Goal: Transaction & Acquisition: Book appointment/travel/reservation

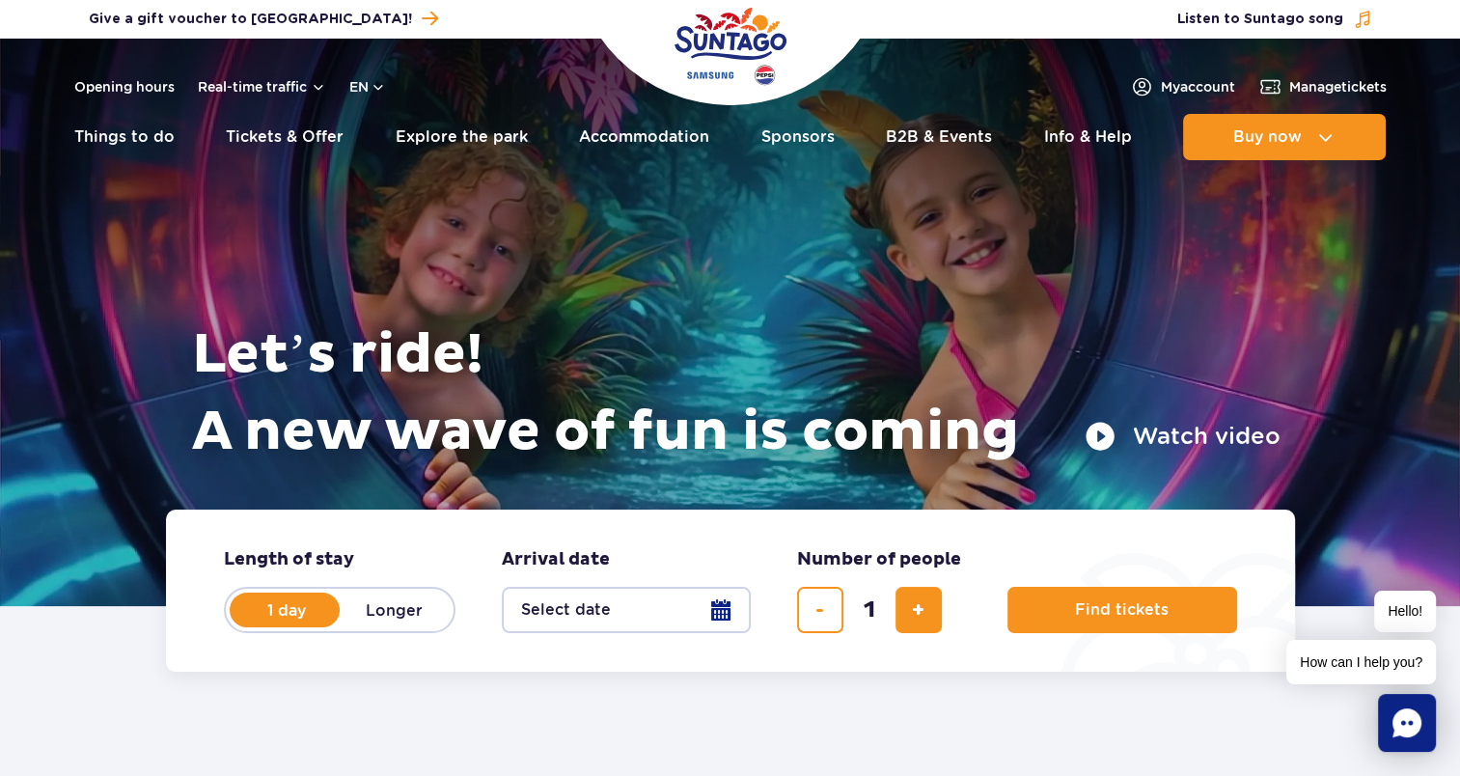
click at [627, 613] on button "Select date" at bounding box center [626, 610] width 249 height 46
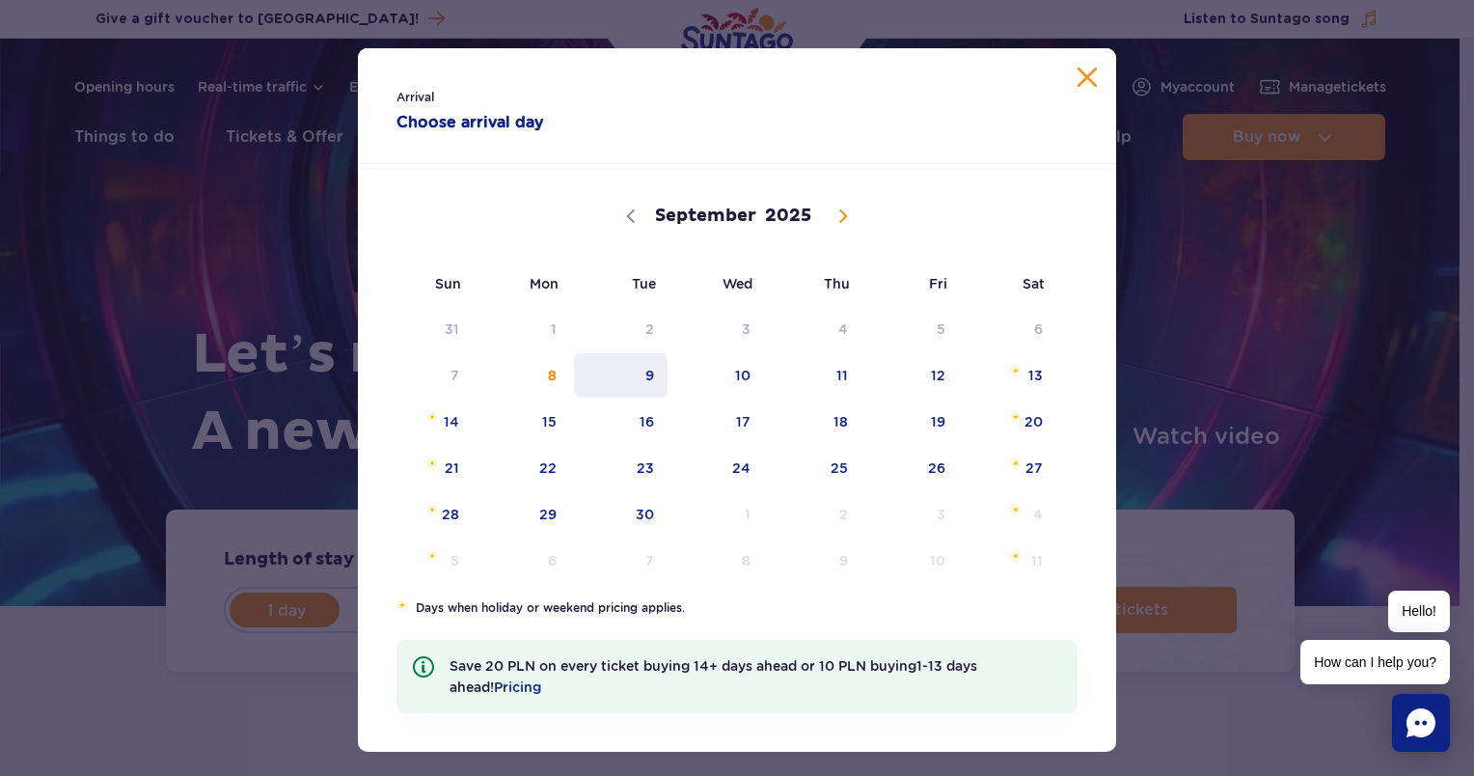
click at [648, 371] on span "9" at bounding box center [620, 375] width 97 height 44
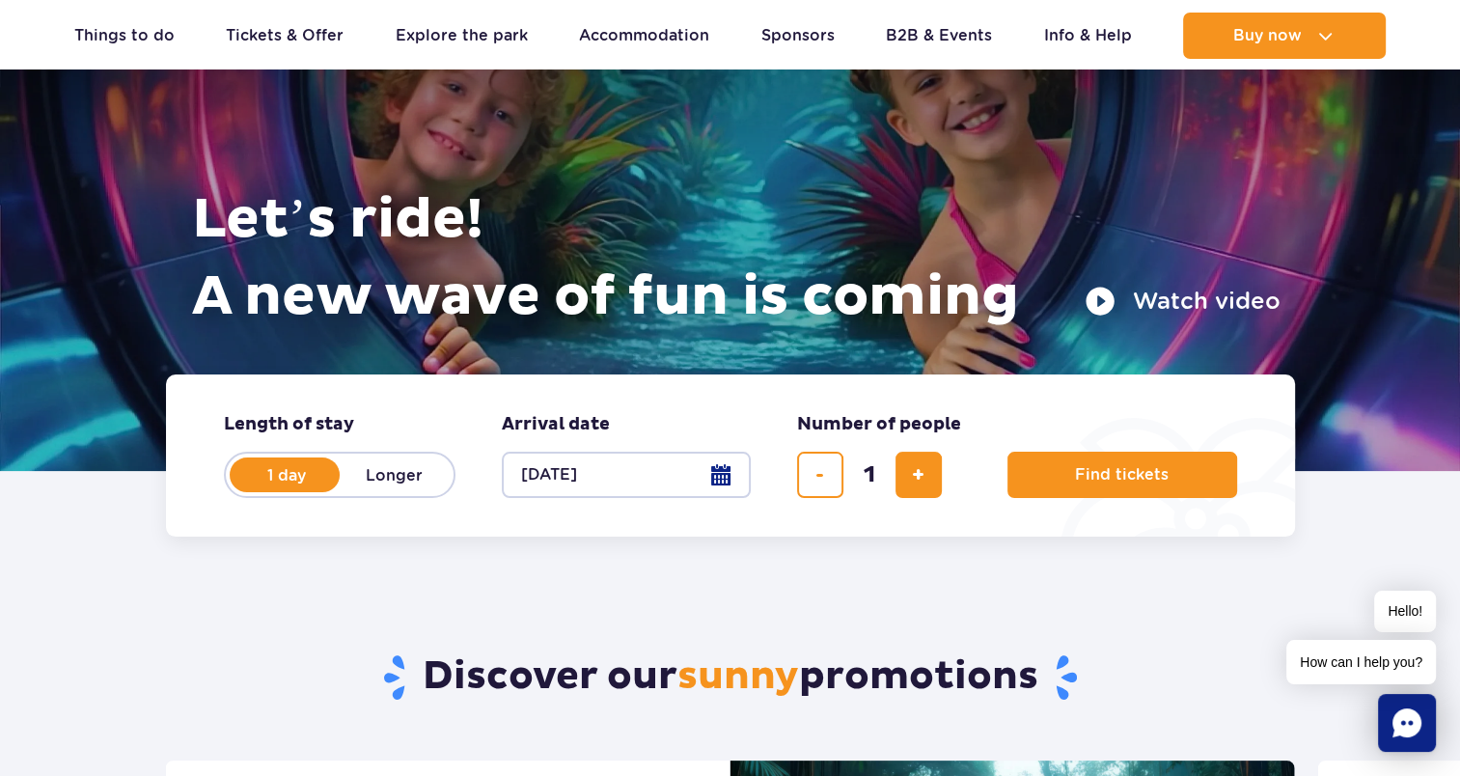
scroll to position [193, 0]
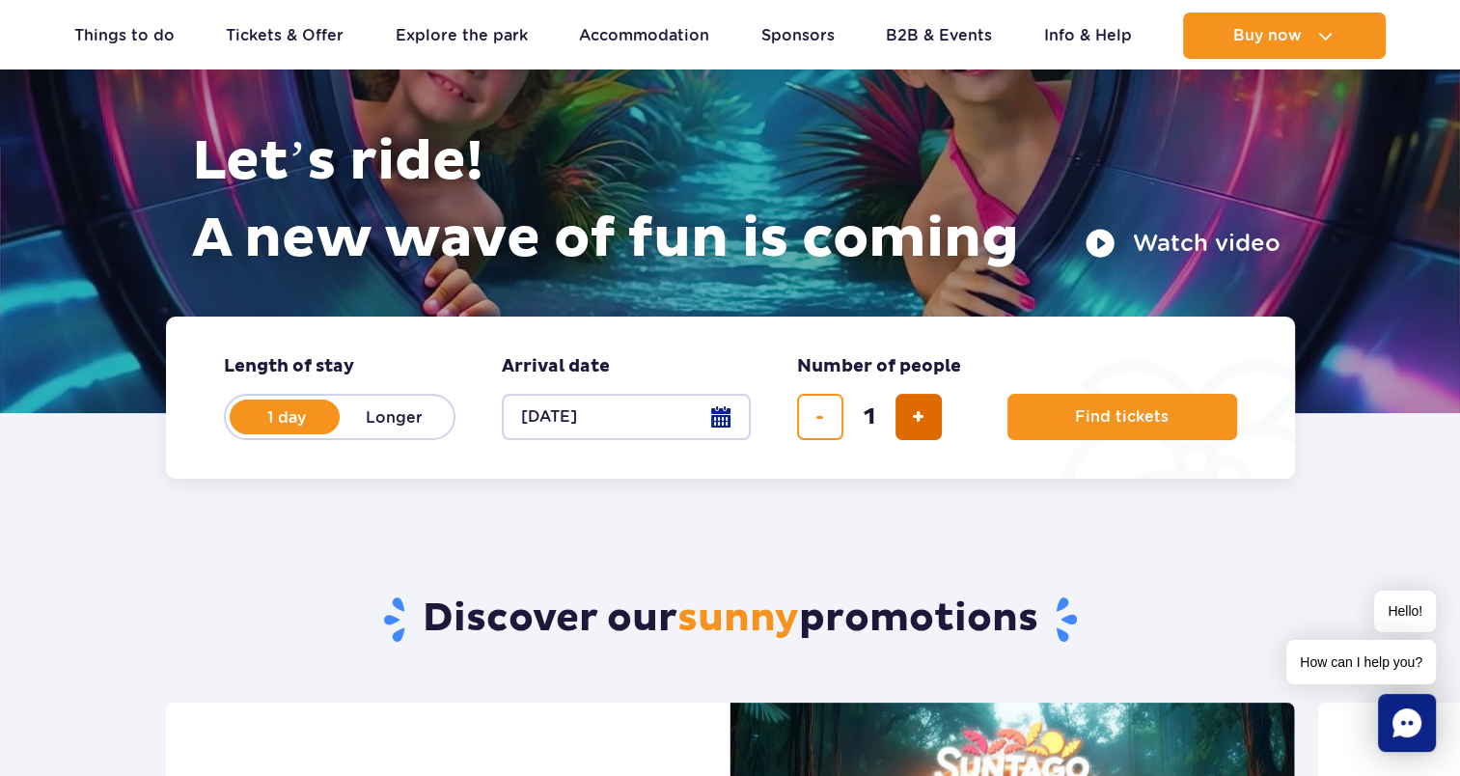
click at [924, 413] on button "add ticket" at bounding box center [918, 417] width 46 height 46
click at [835, 413] on button "remove ticket" at bounding box center [820, 417] width 46 height 46
type input "1"
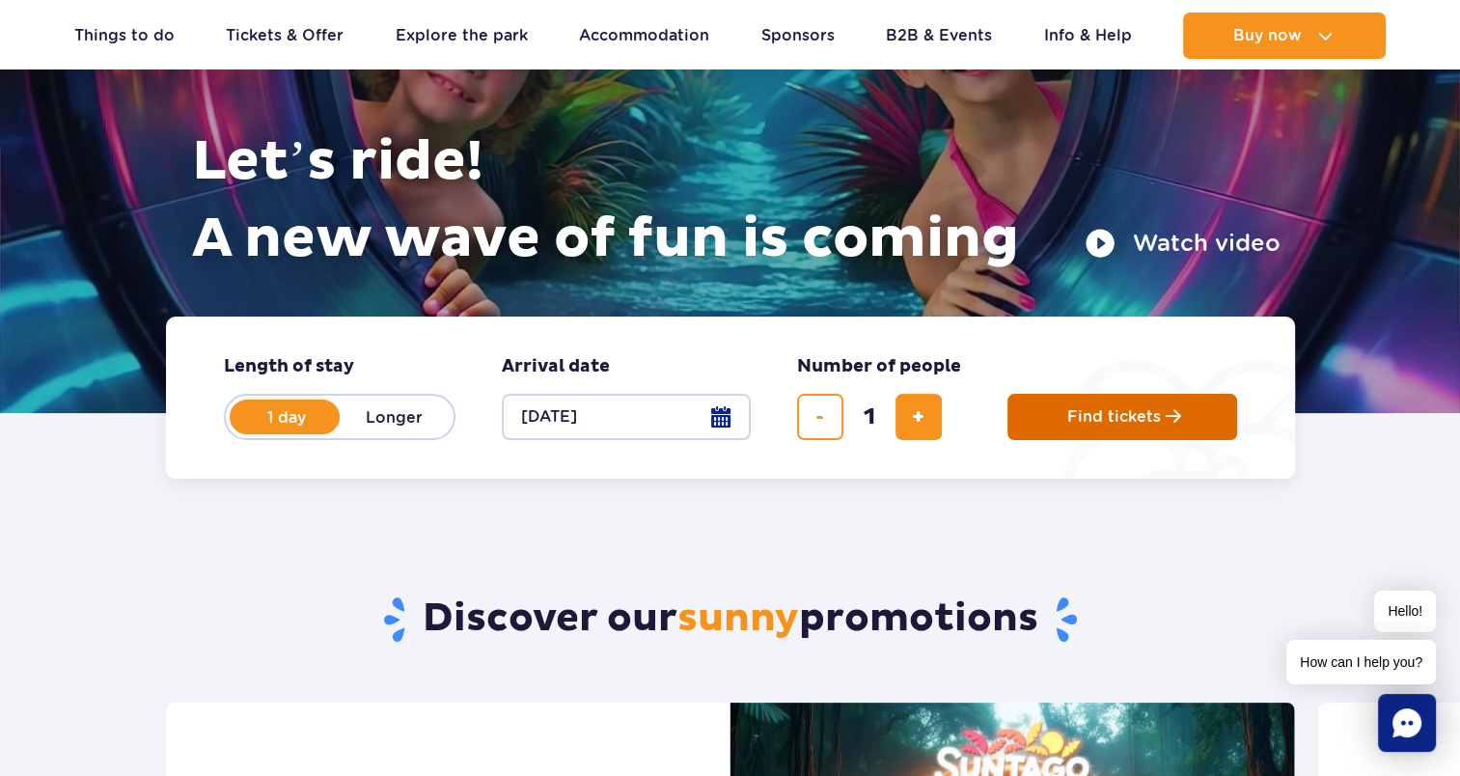
click at [1183, 423] on button "Find tickets" at bounding box center [1122, 417] width 230 height 46
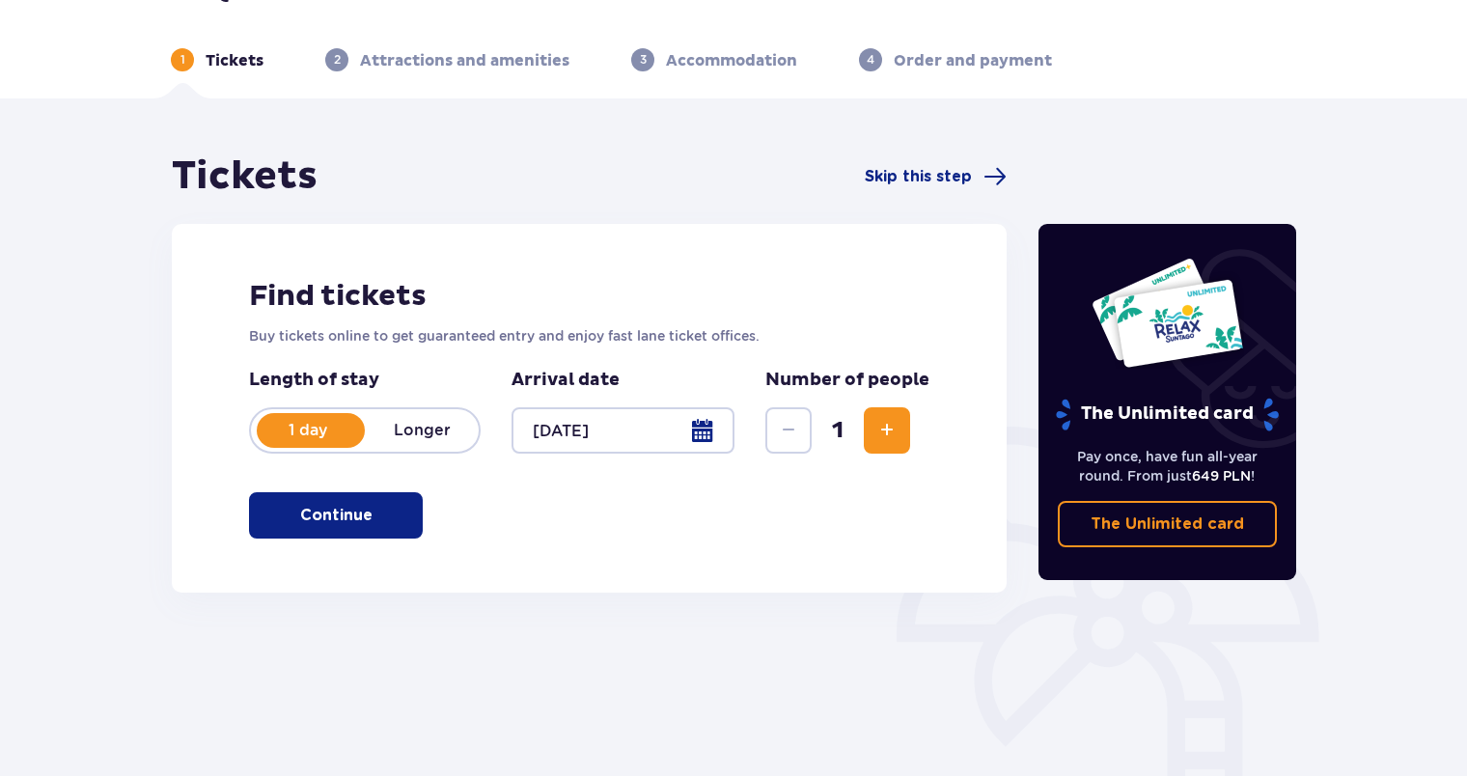
scroll to position [193, 0]
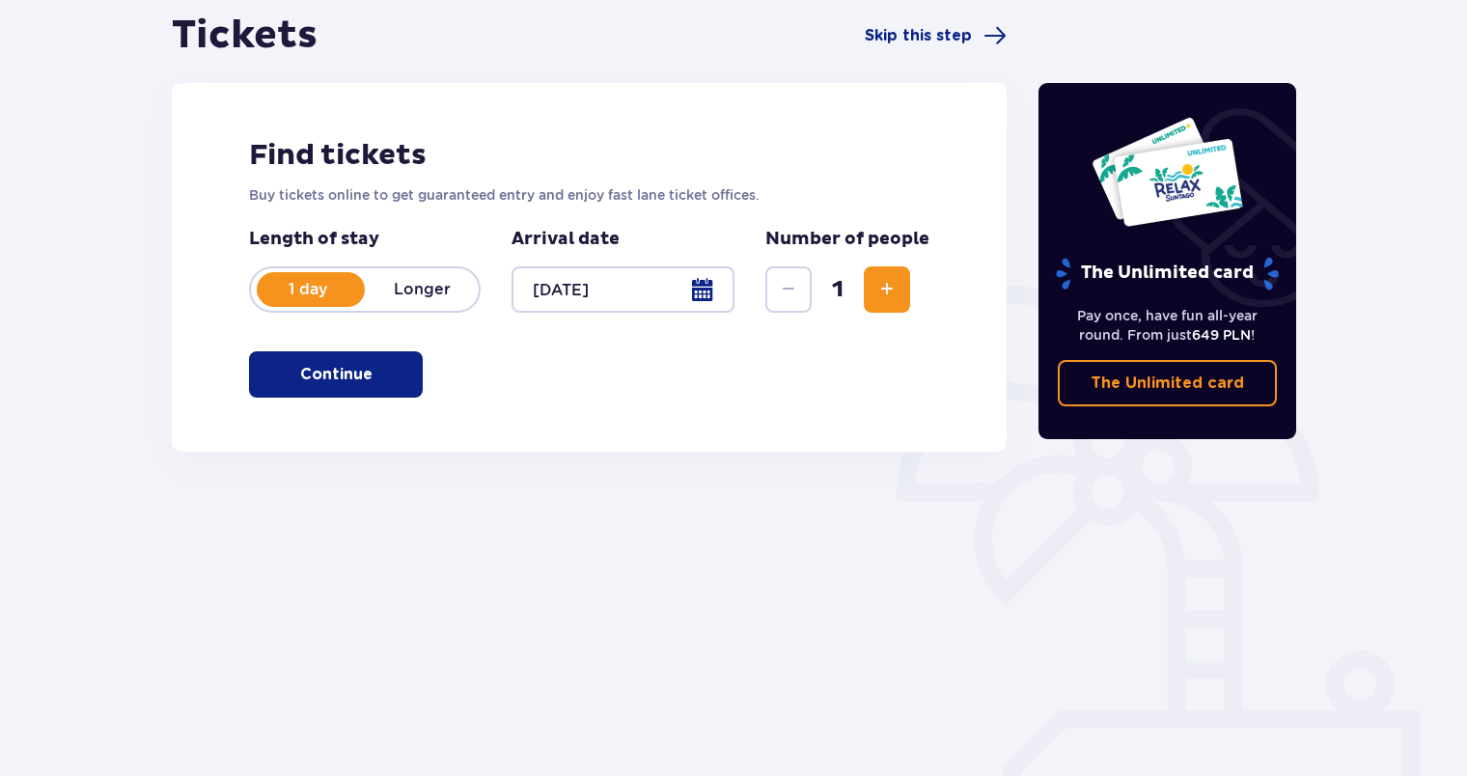
click at [893, 281] on span "Increase" at bounding box center [886, 289] width 23 height 23
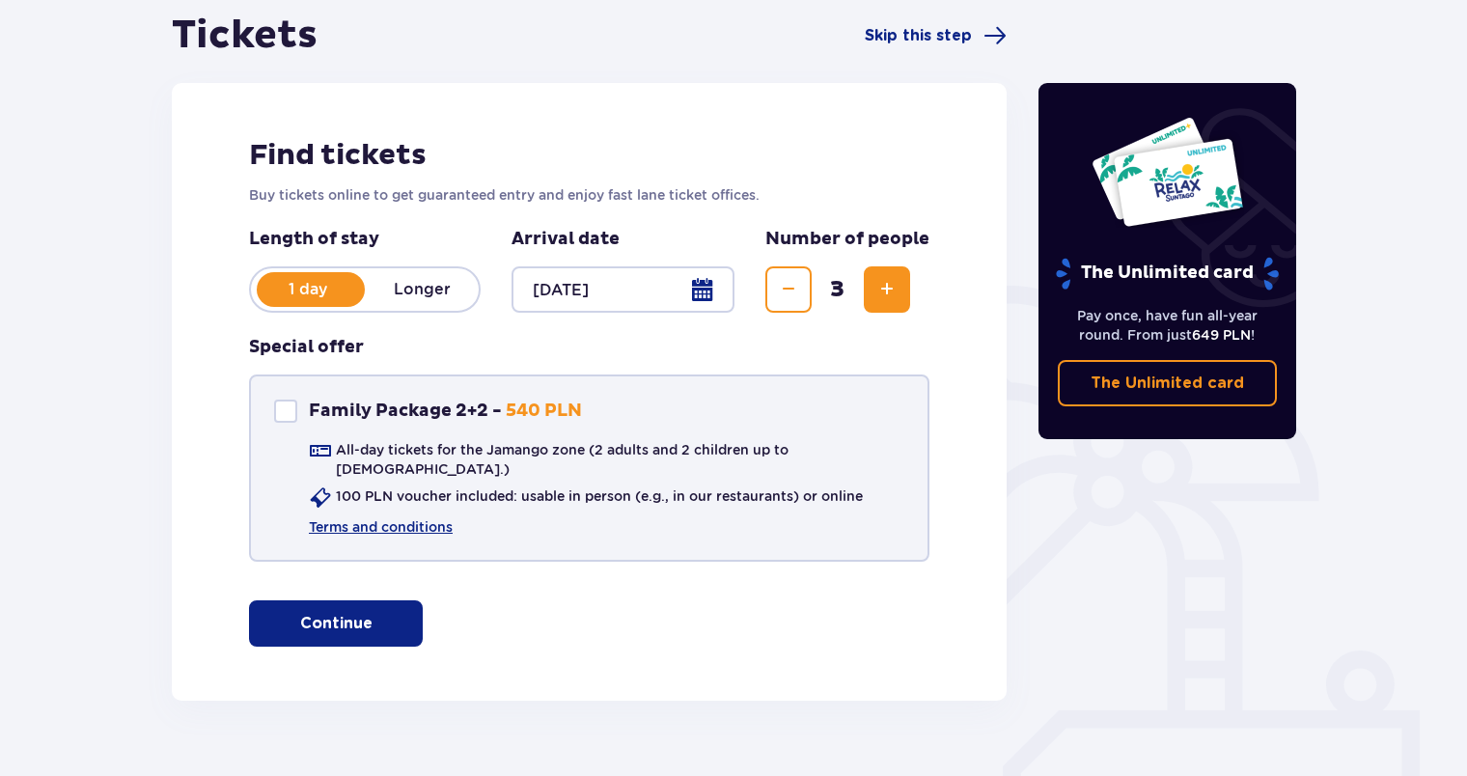
click at [293, 409] on div at bounding box center [285, 410] width 23 height 23
checkbox input "true"
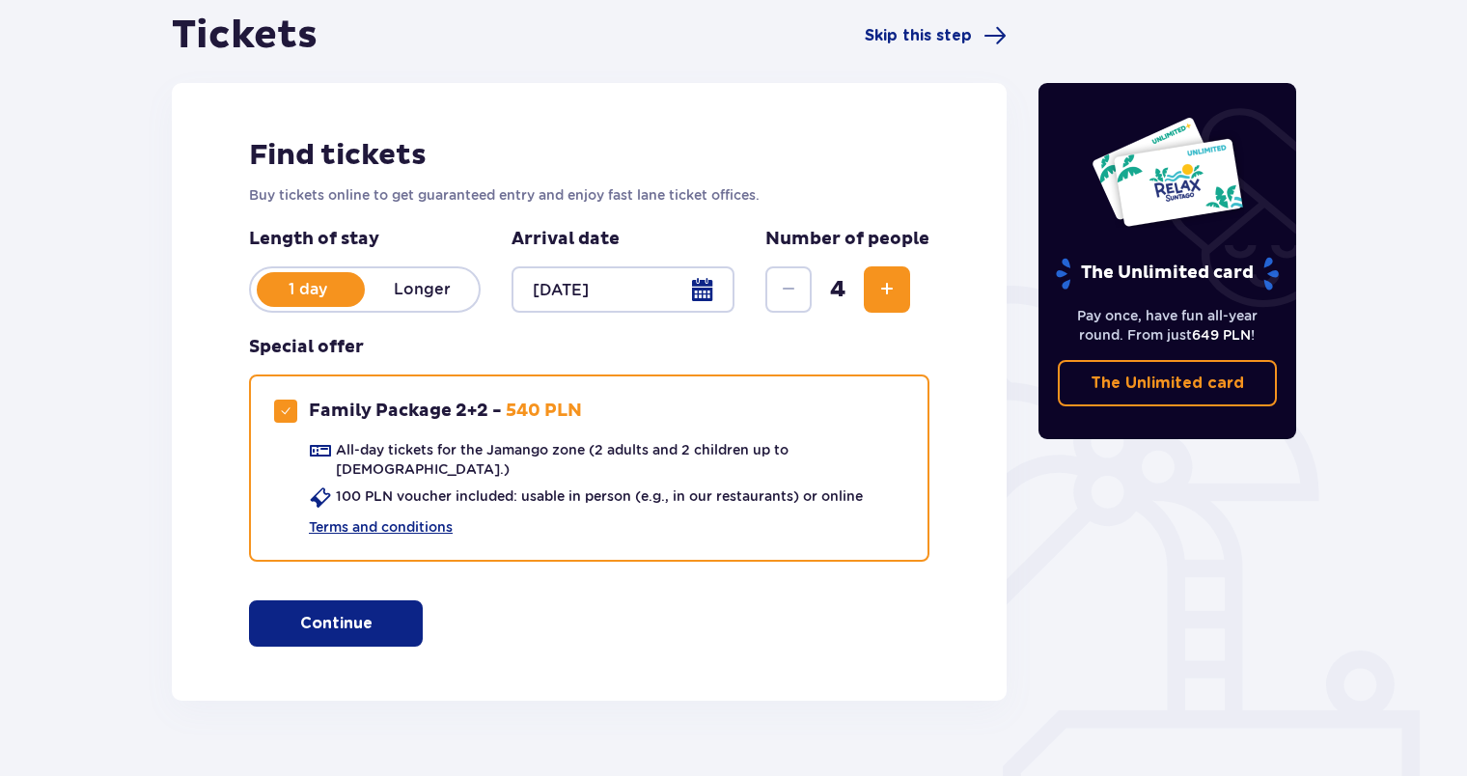
click at [330, 613] on p "Continue" at bounding box center [336, 623] width 72 height 21
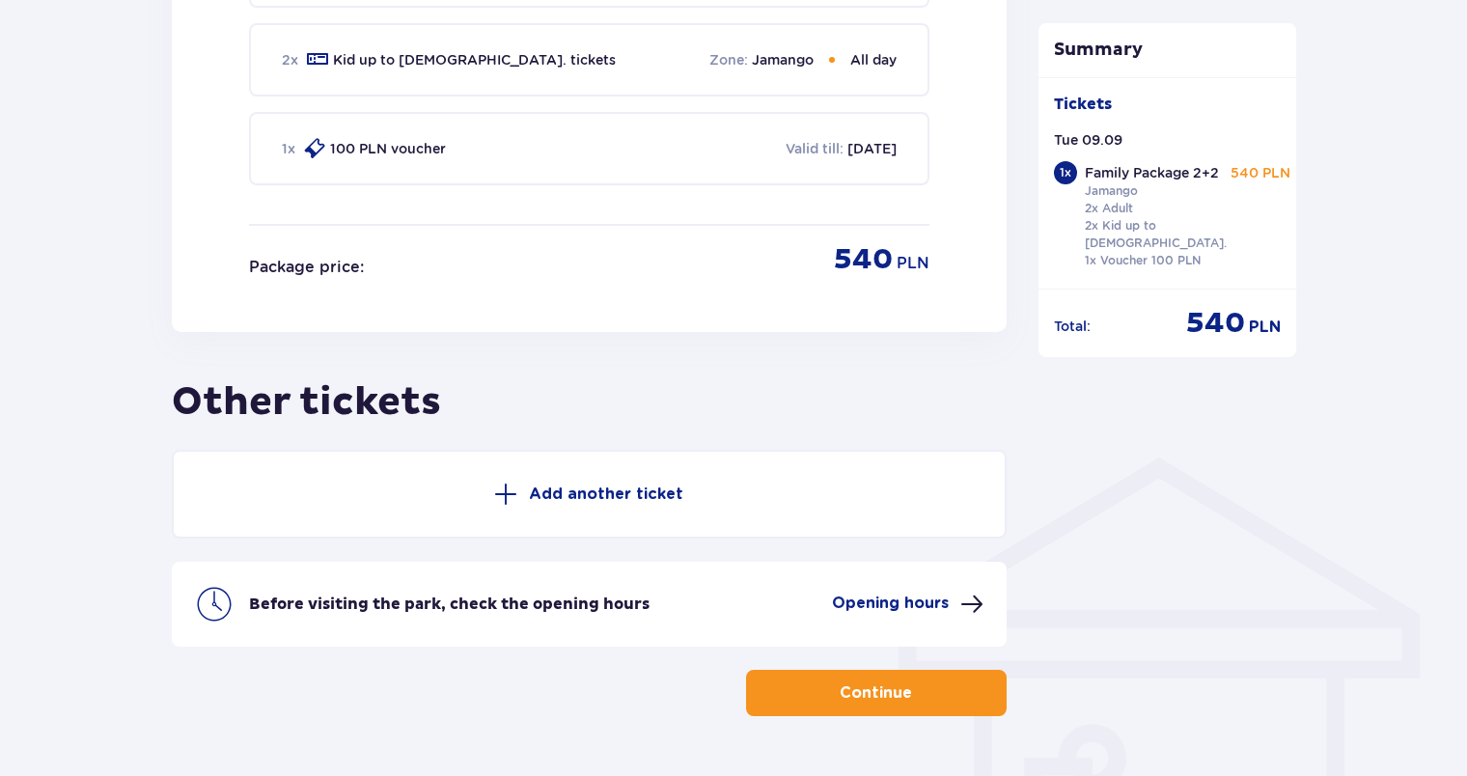
scroll to position [1146, 0]
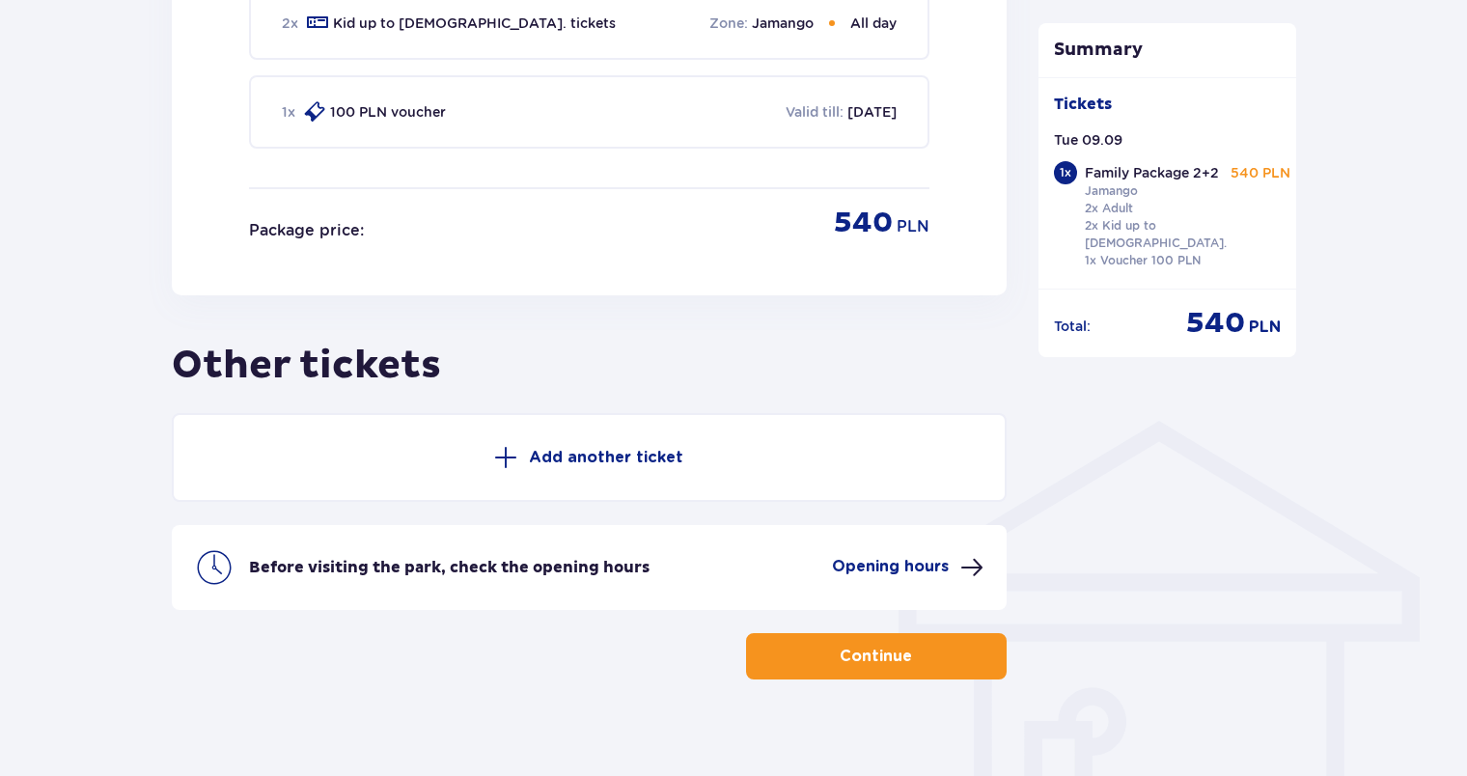
click at [917, 645] on span "button" at bounding box center [915, 656] width 23 height 23
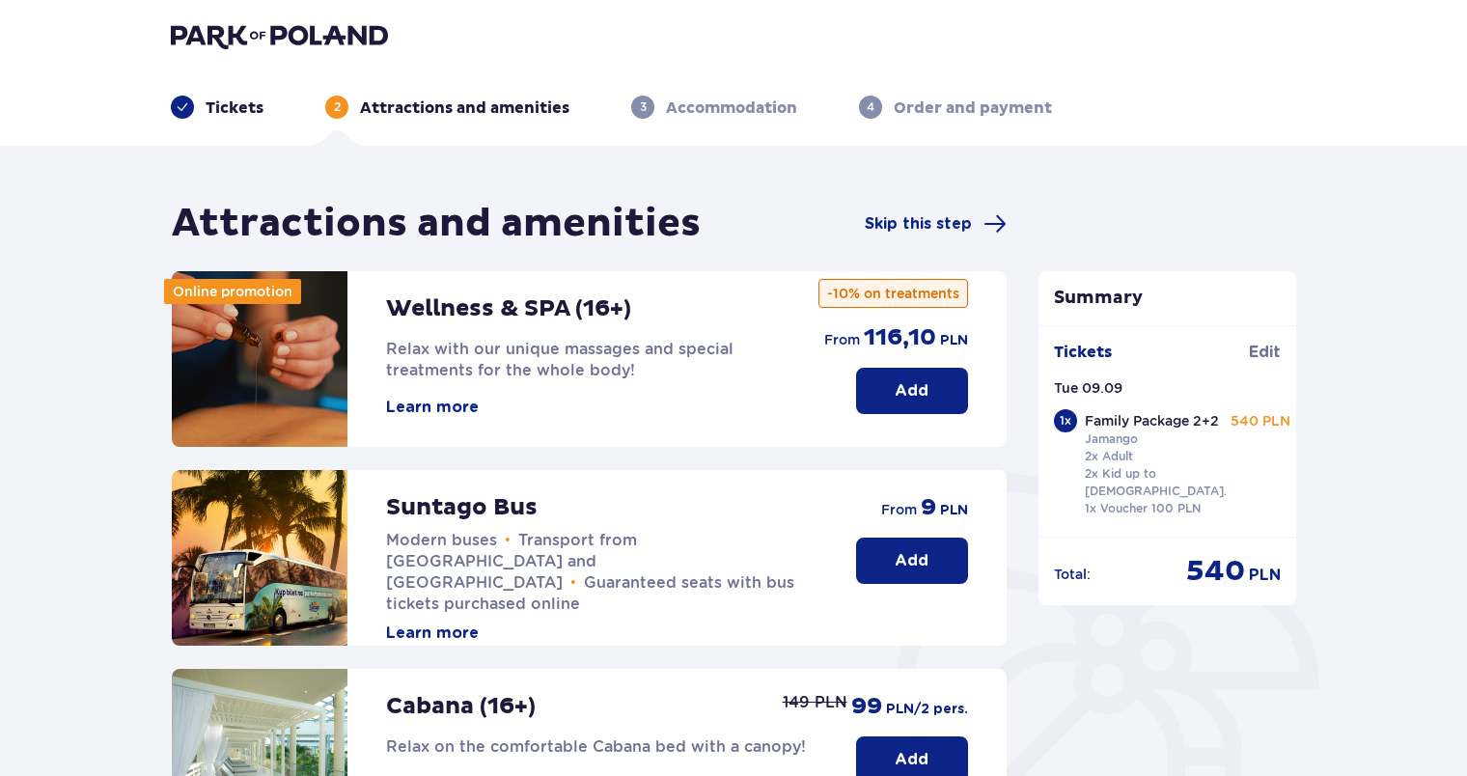
scroll to position [96, 0]
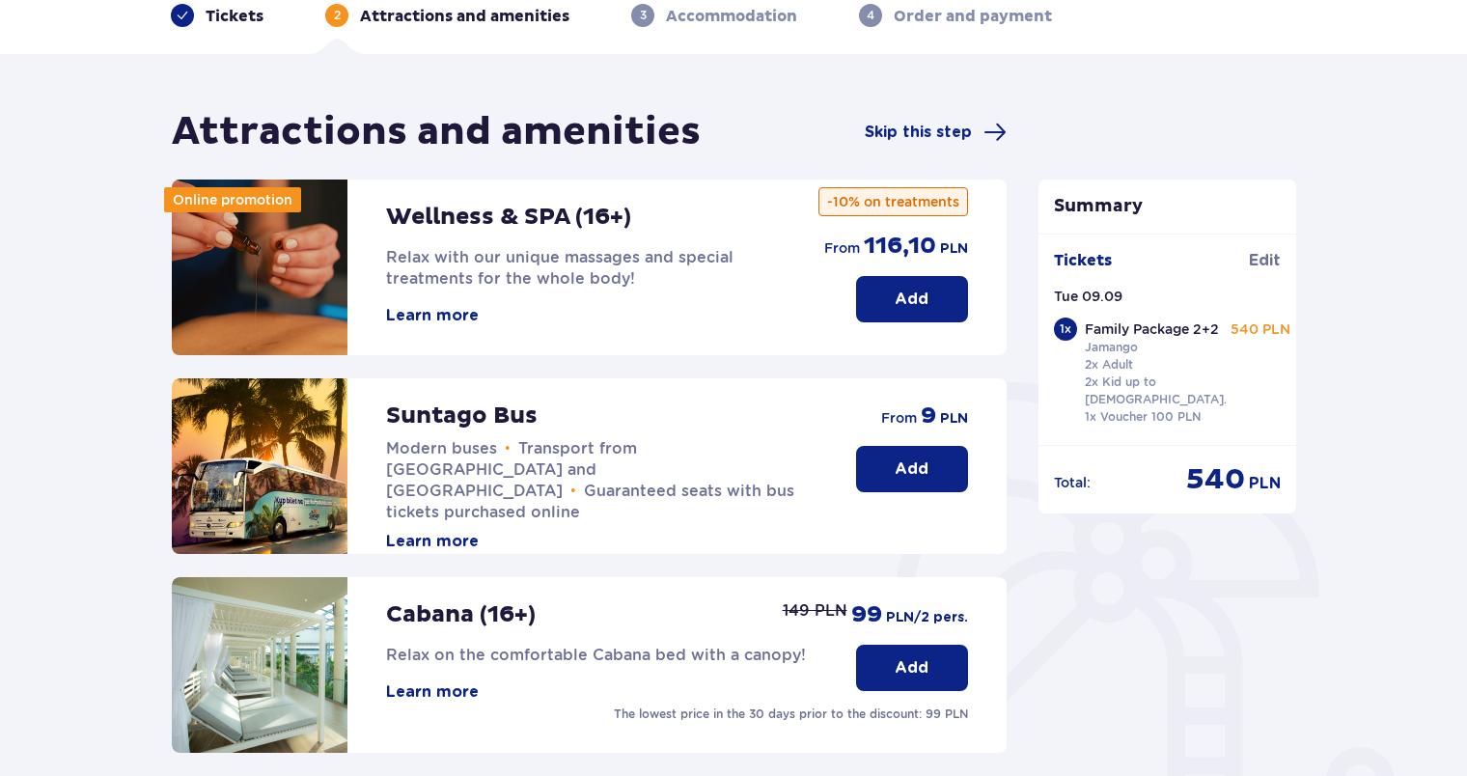
click at [895, 469] on p "Add" at bounding box center [912, 468] width 34 height 21
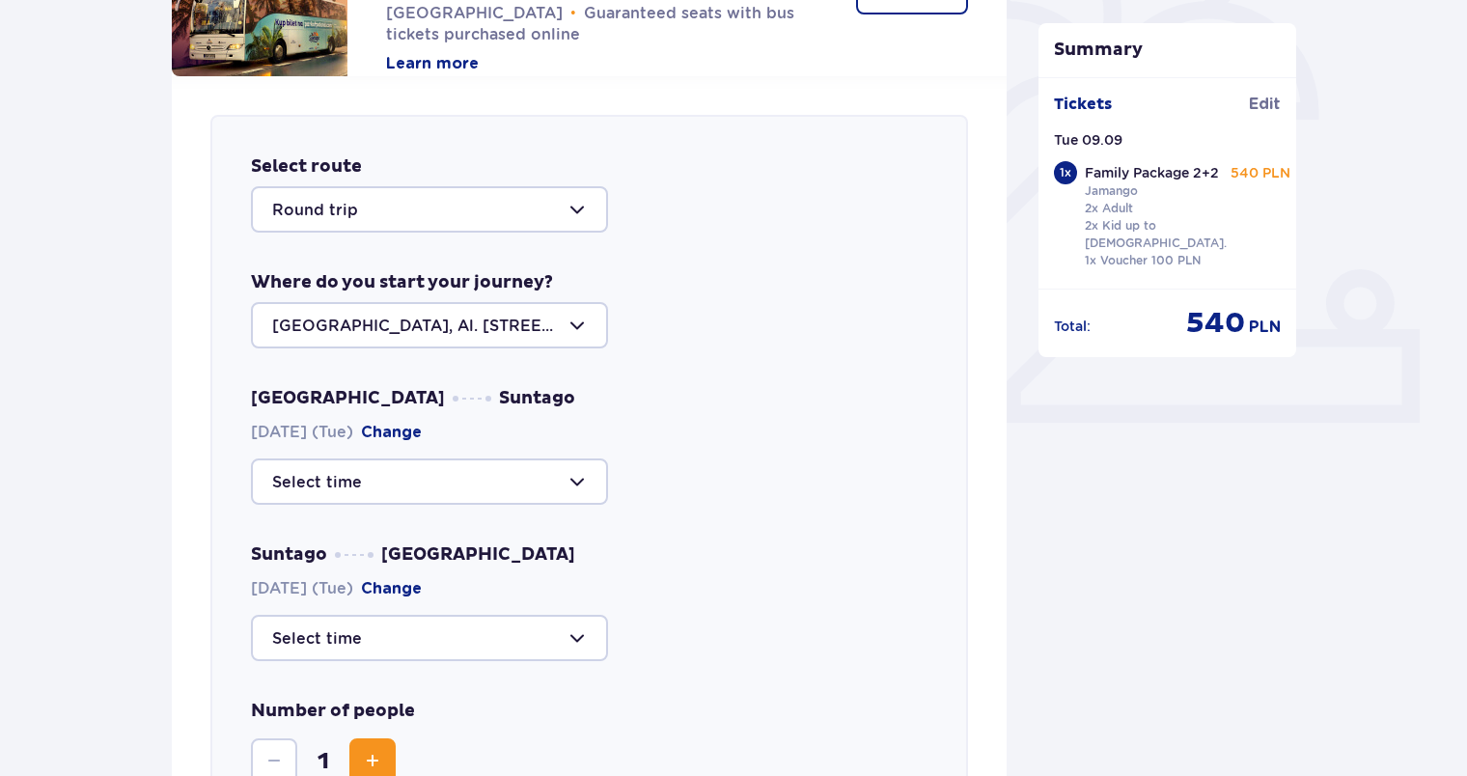
scroll to position [569, 0]
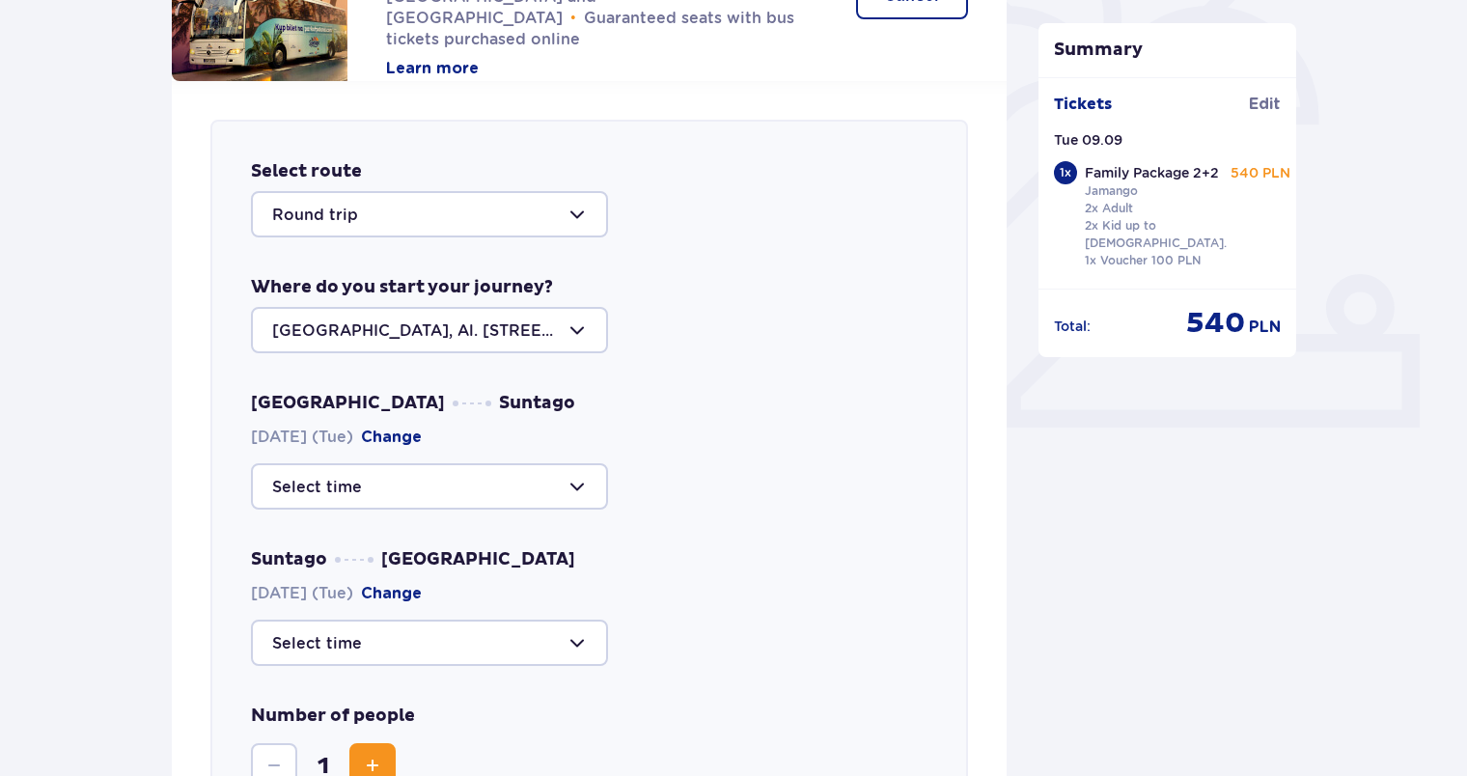
click at [581, 481] on div at bounding box center [429, 486] width 357 height 46
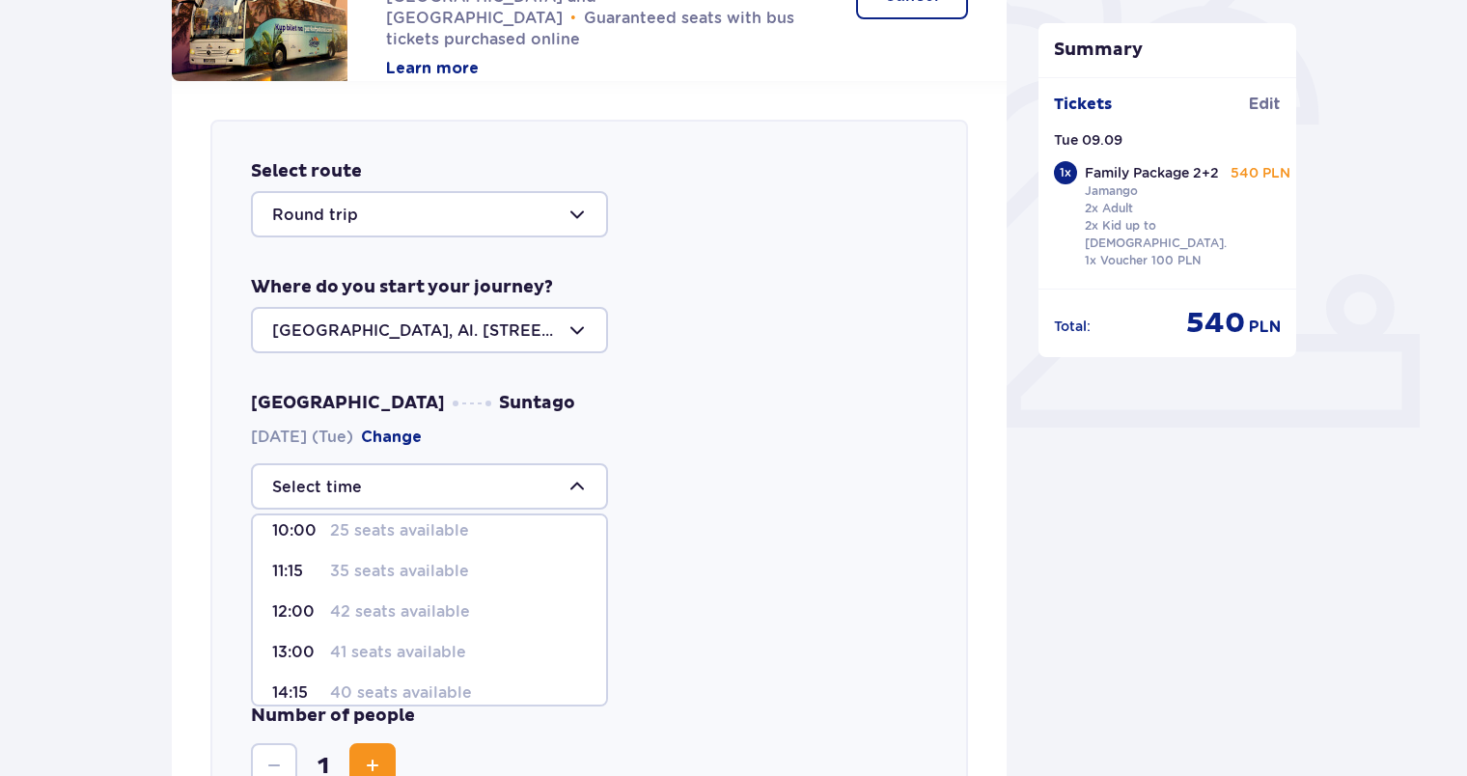
scroll to position [96, 0]
click at [435, 648] on p "41 seats available" at bounding box center [398, 651] width 136 height 21
type input "13:00"
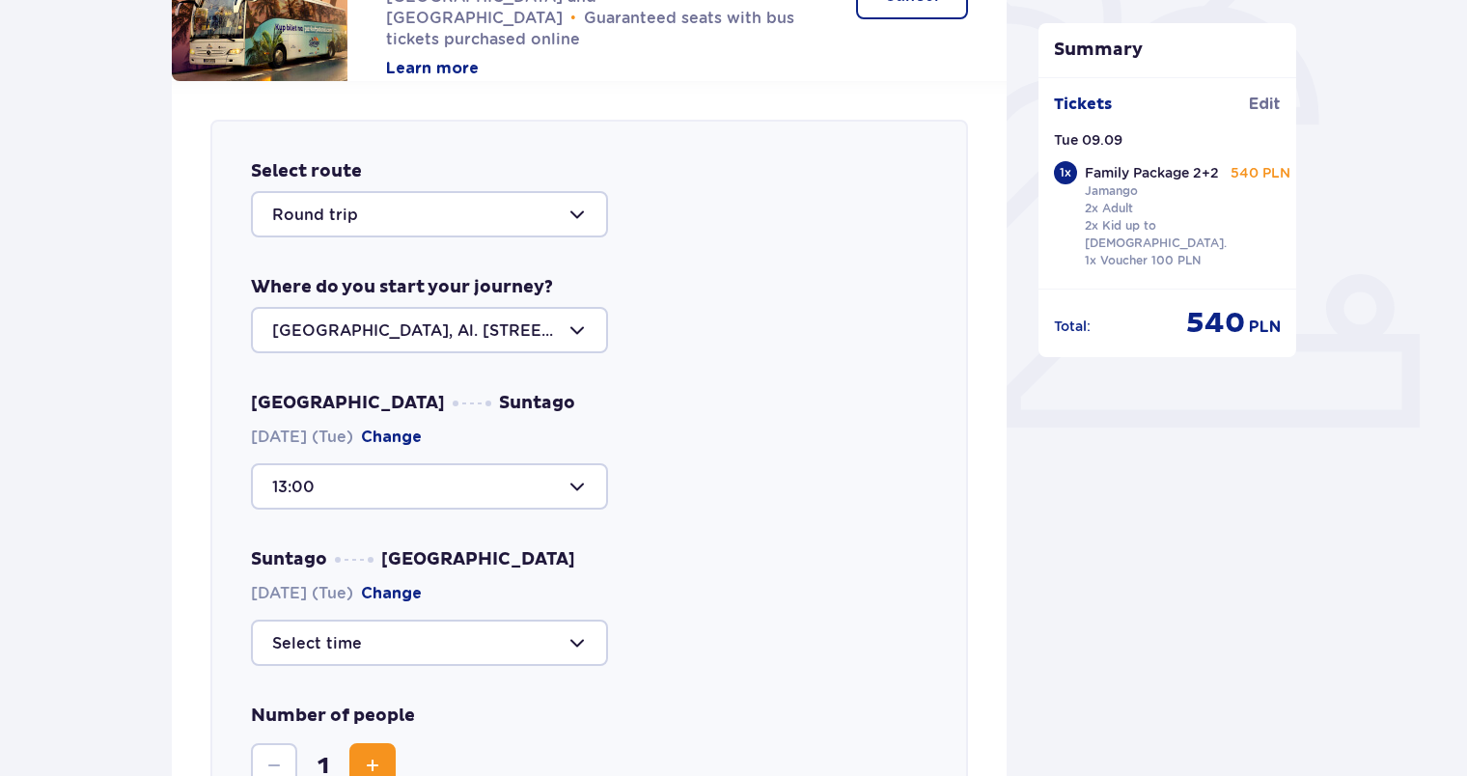
click at [579, 641] on div at bounding box center [429, 643] width 357 height 46
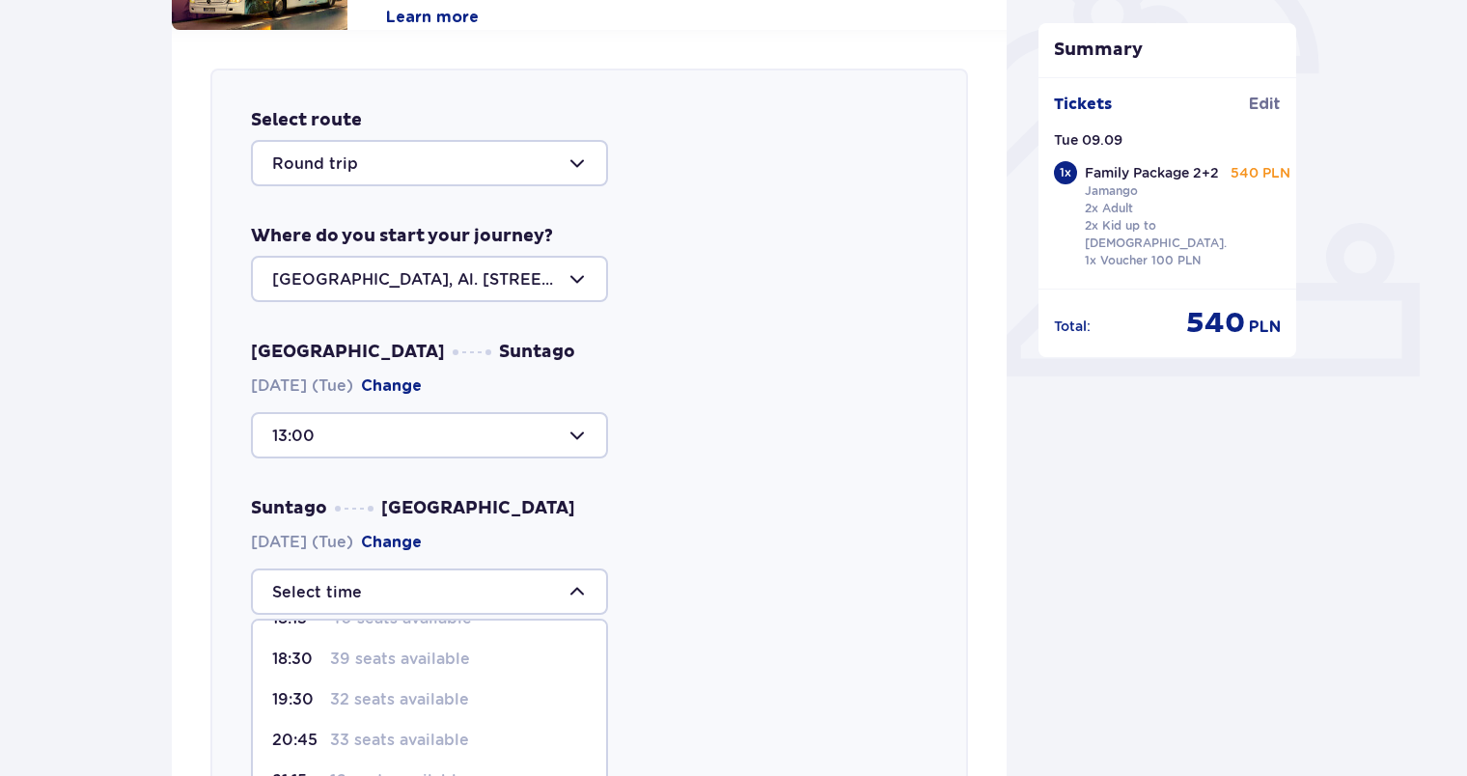
scroll to position [666, 0]
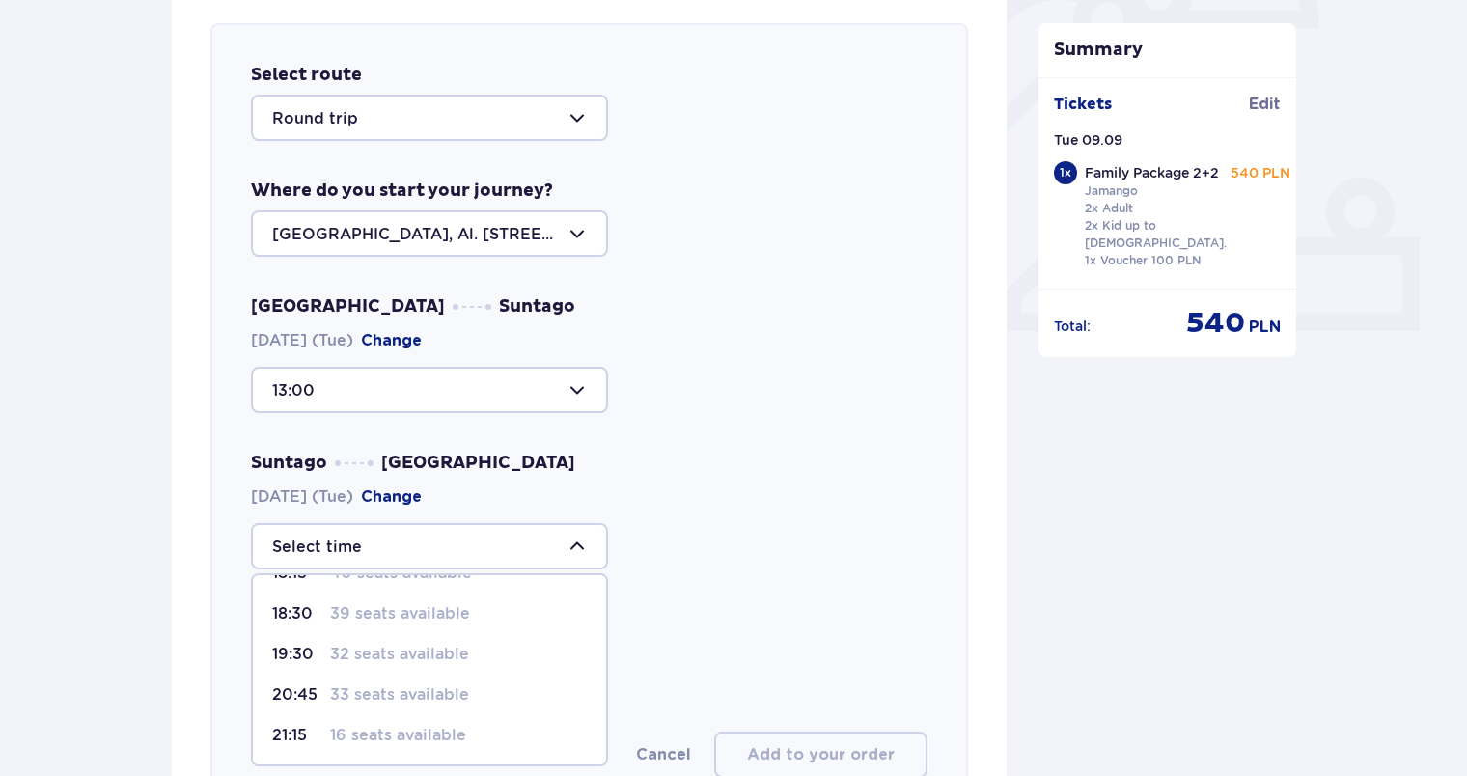
click at [455, 648] on p "32 seats available" at bounding box center [399, 654] width 139 height 21
type input "19:30"
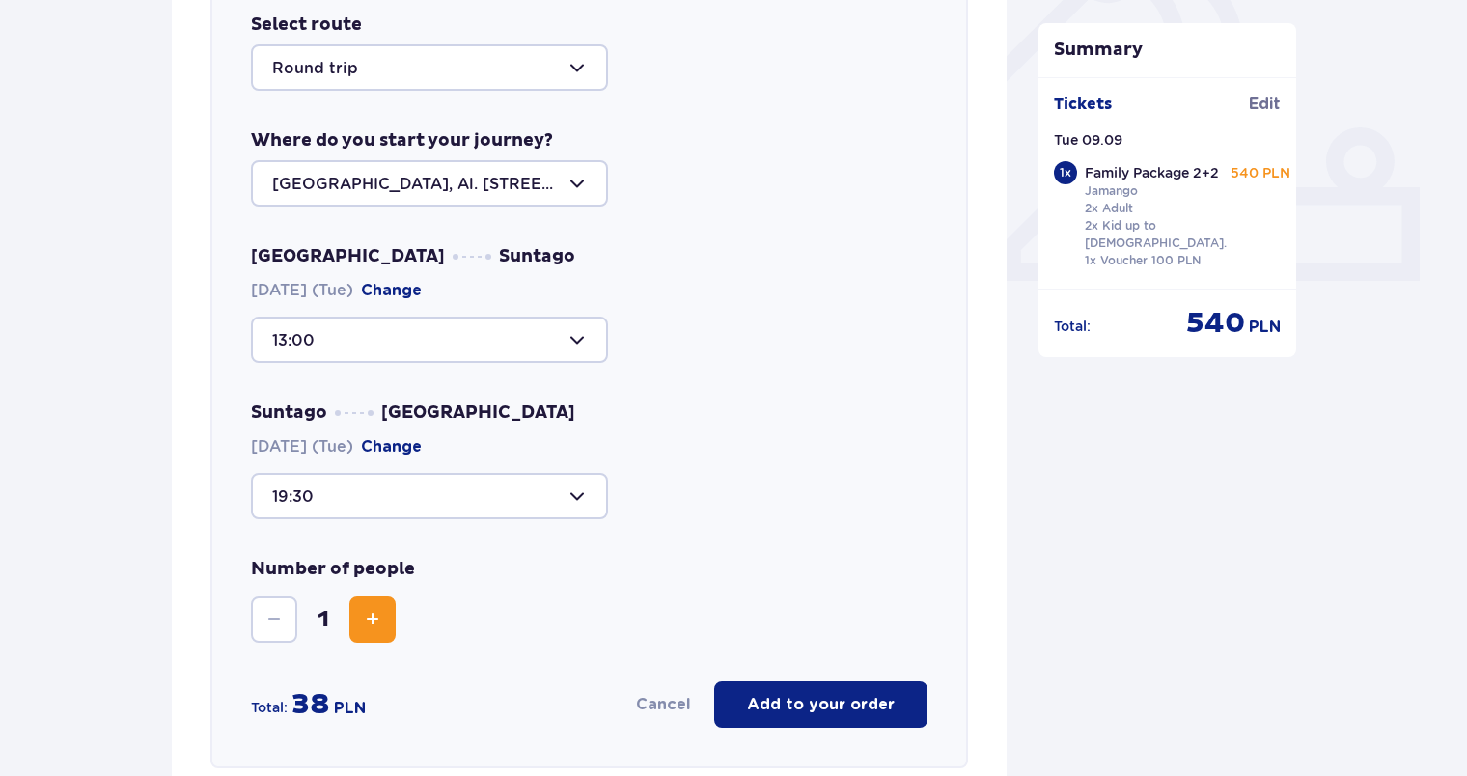
scroll to position [762, 0]
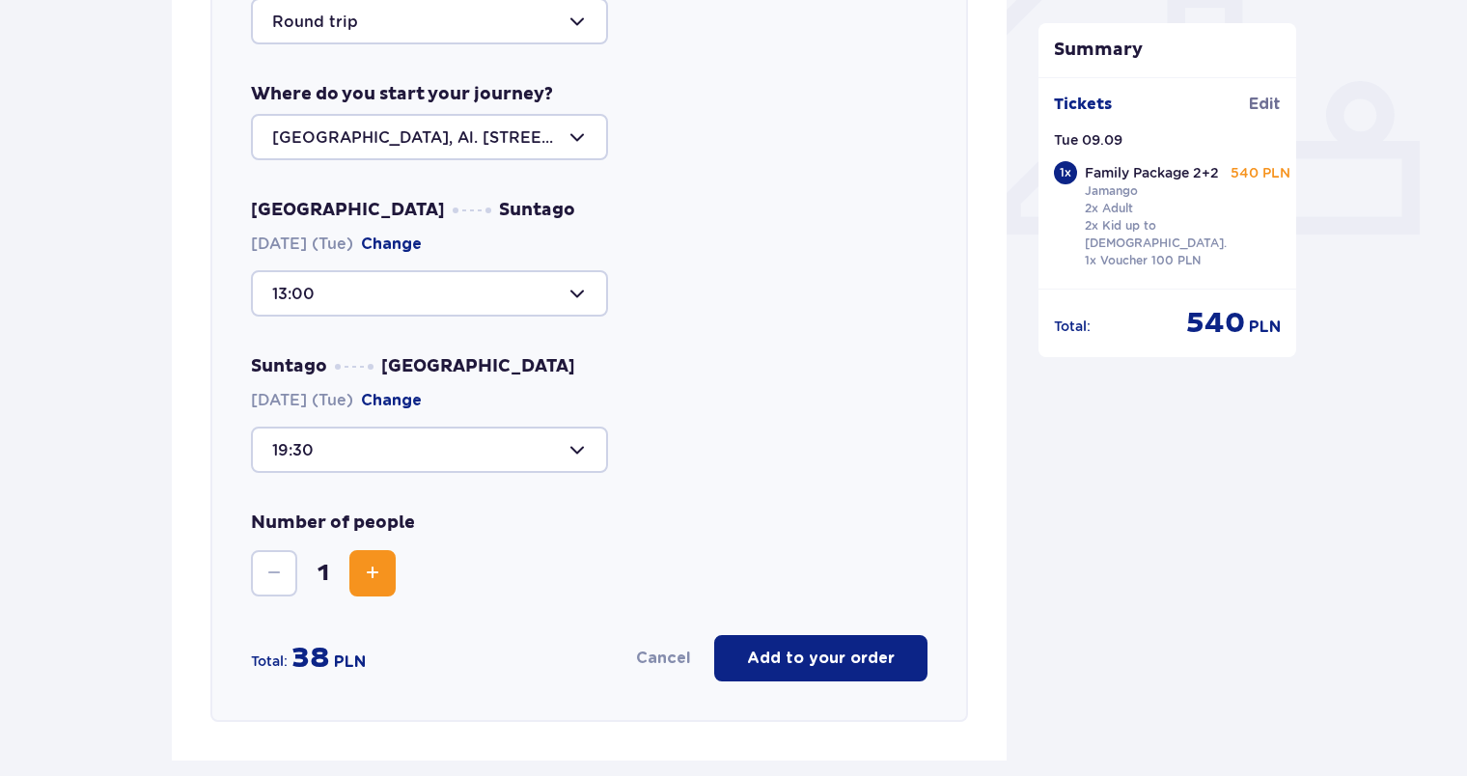
click at [372, 574] on span "Increase" at bounding box center [372, 573] width 23 height 23
click at [259, 569] on button "Decrease" at bounding box center [274, 573] width 46 height 46
click at [374, 576] on span "Increase" at bounding box center [372, 573] width 23 height 23
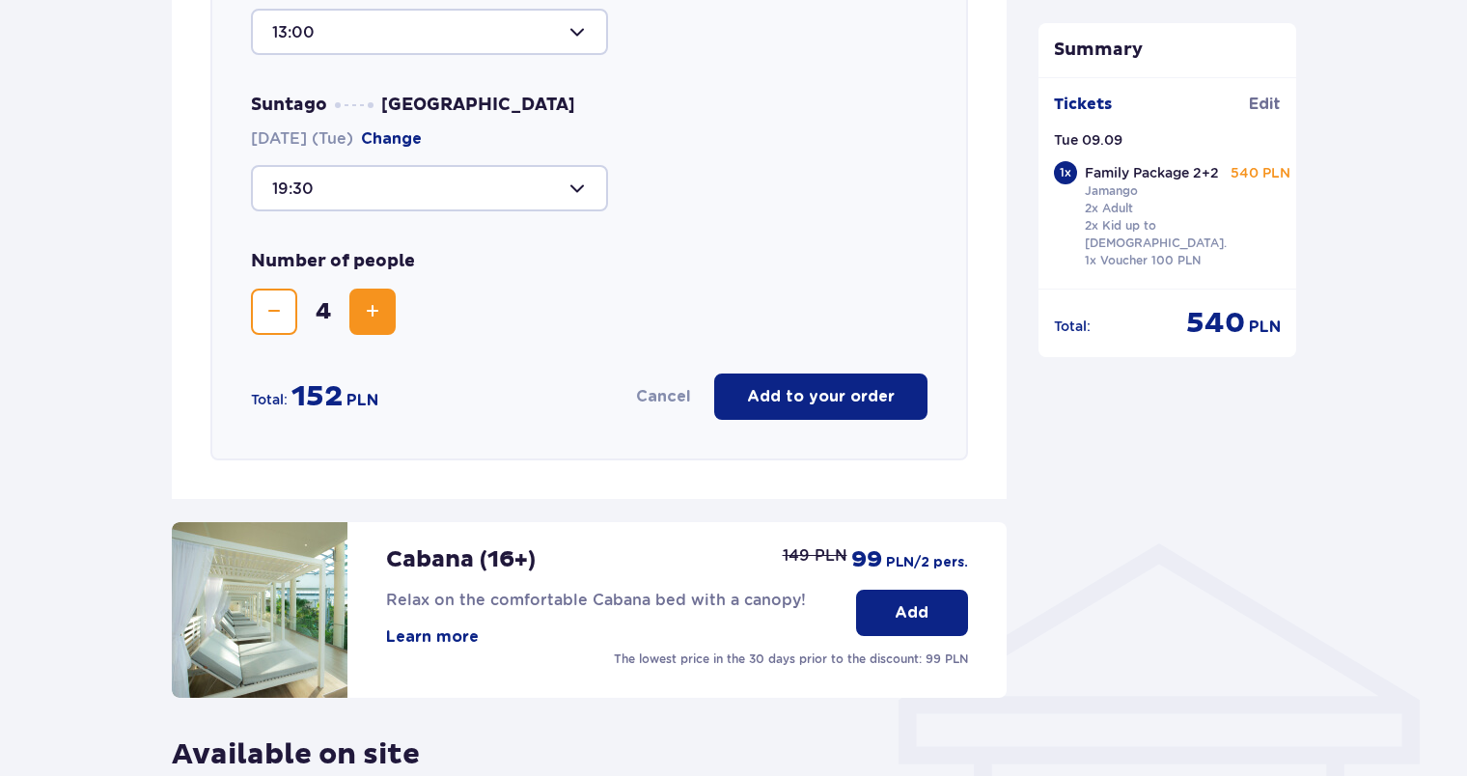
scroll to position [1052, 0]
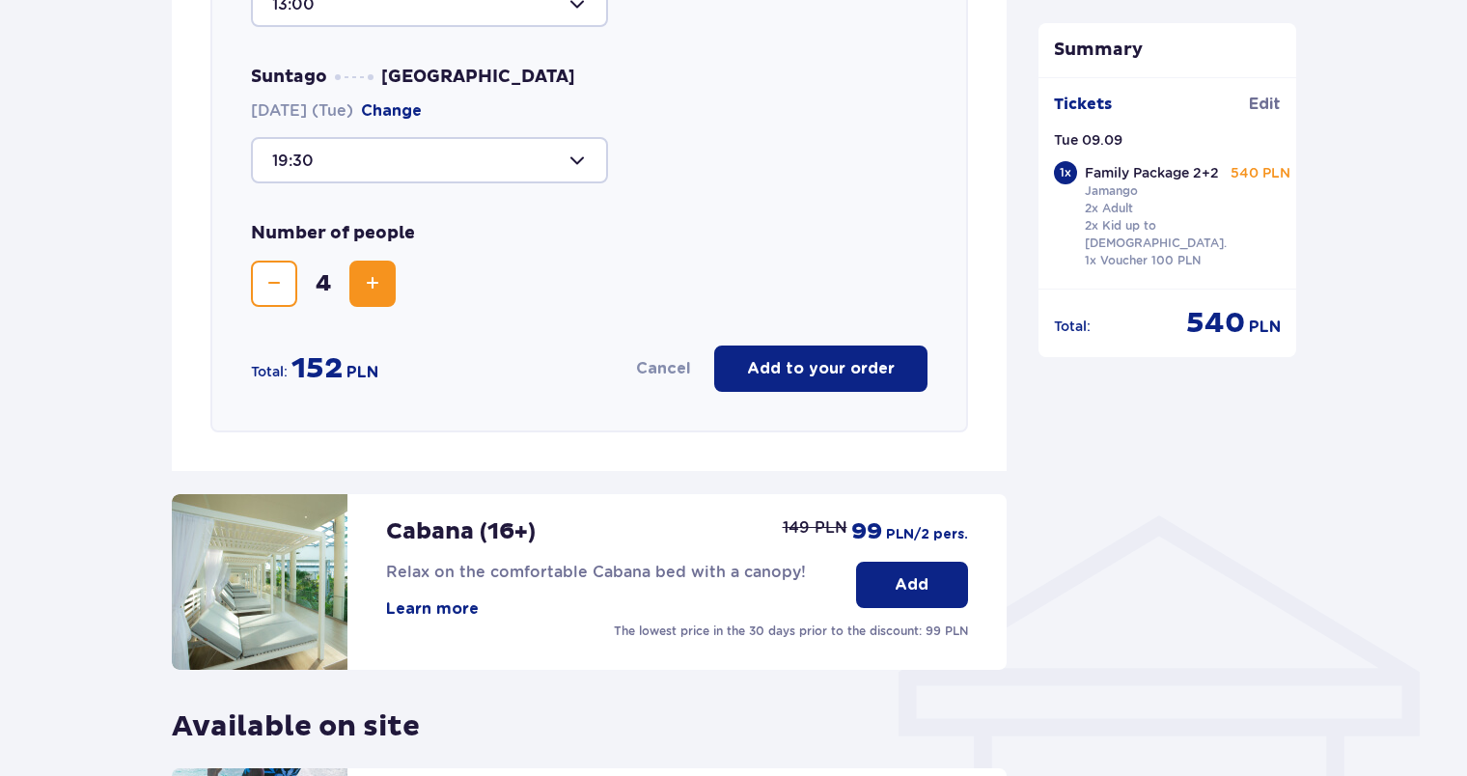
click at [865, 369] on p "Add to your order" at bounding box center [821, 368] width 148 height 21
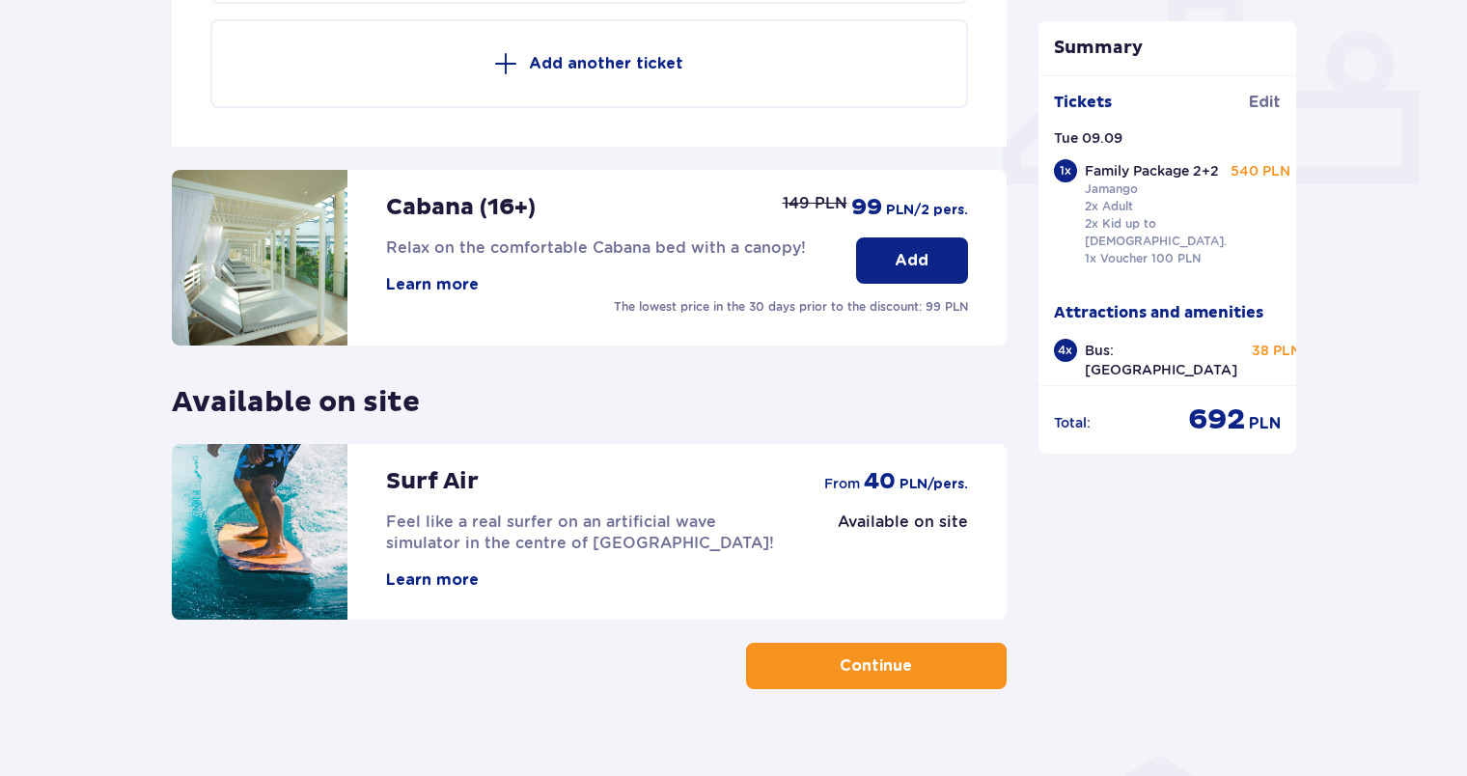
scroll to position [840, 0]
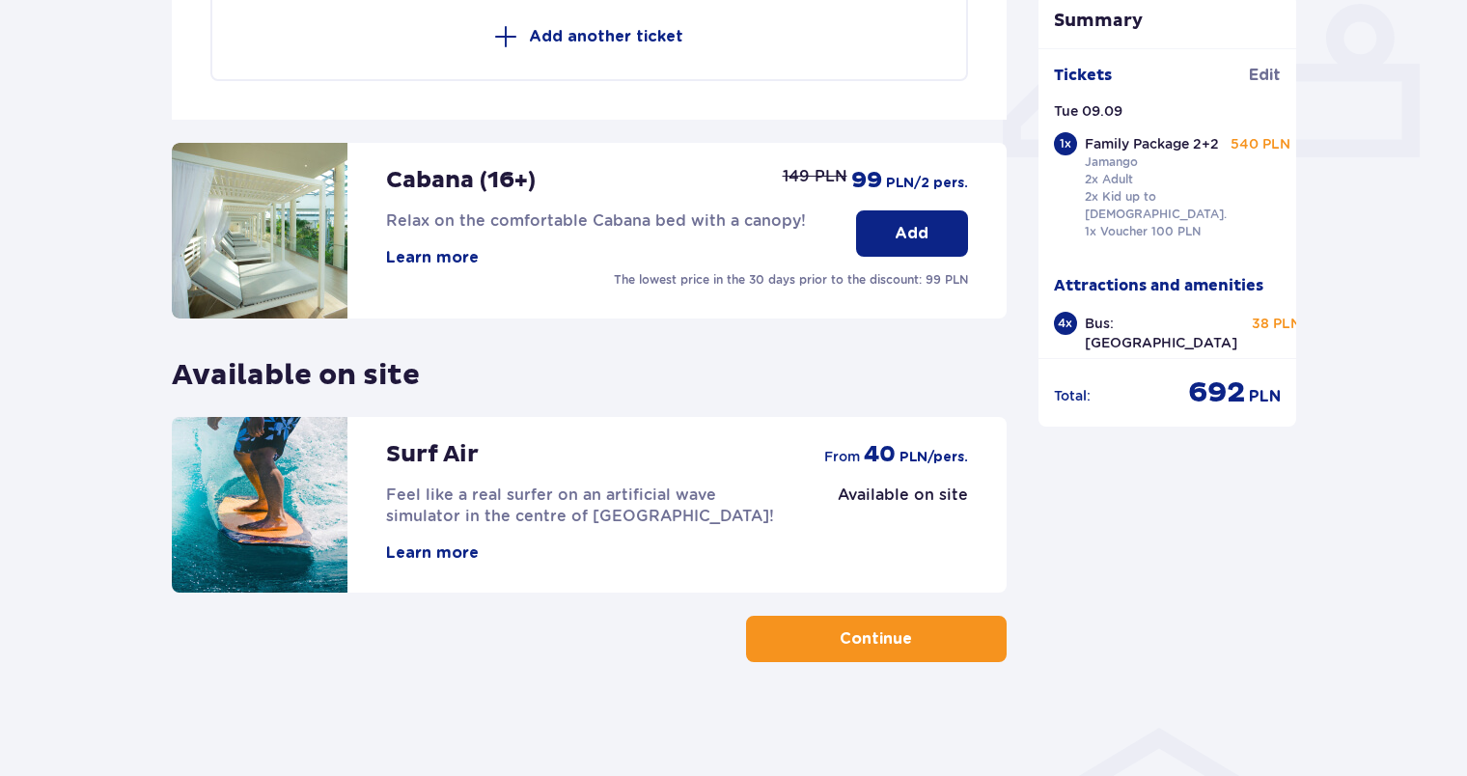
click at [884, 644] on p "Continue" at bounding box center [876, 638] width 72 height 21
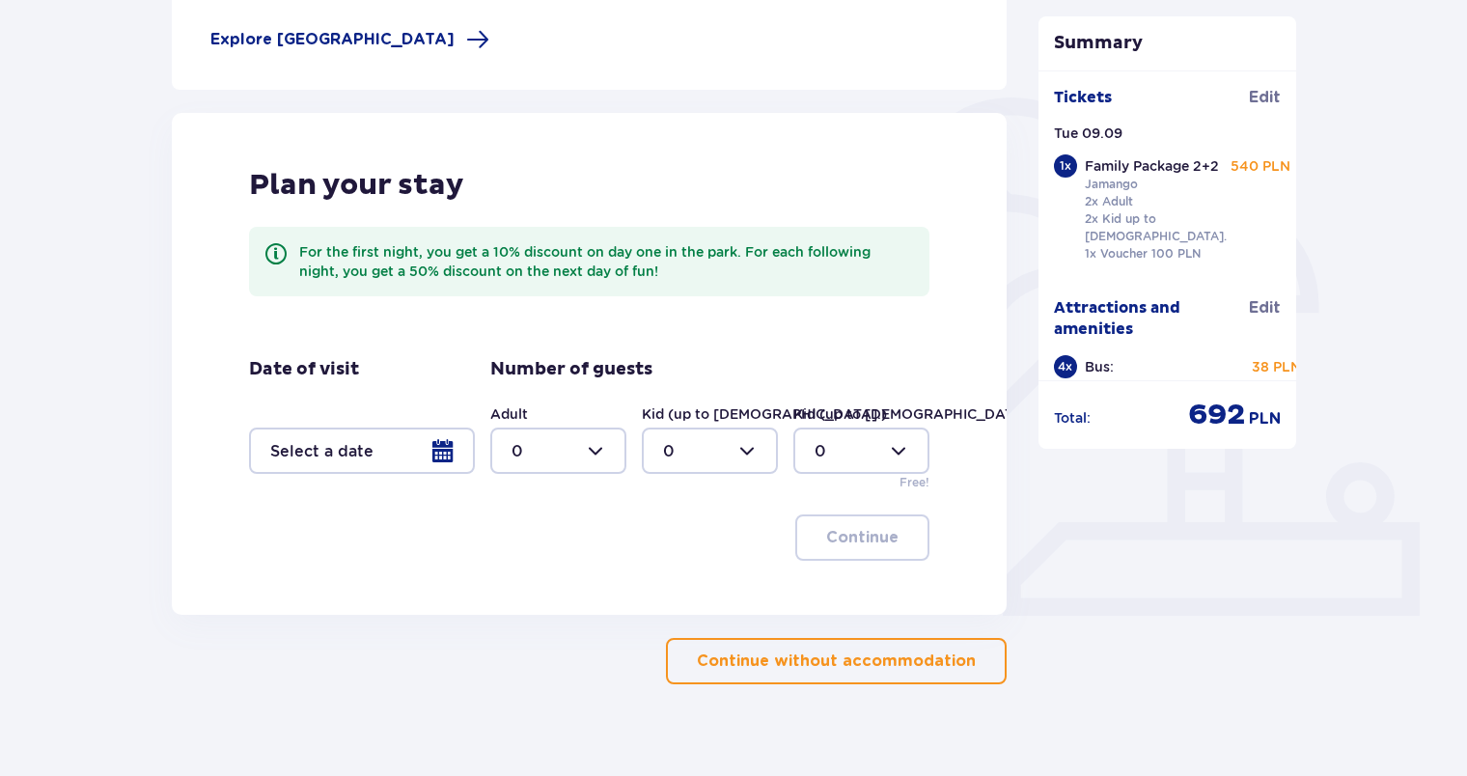
scroll to position [386, 0]
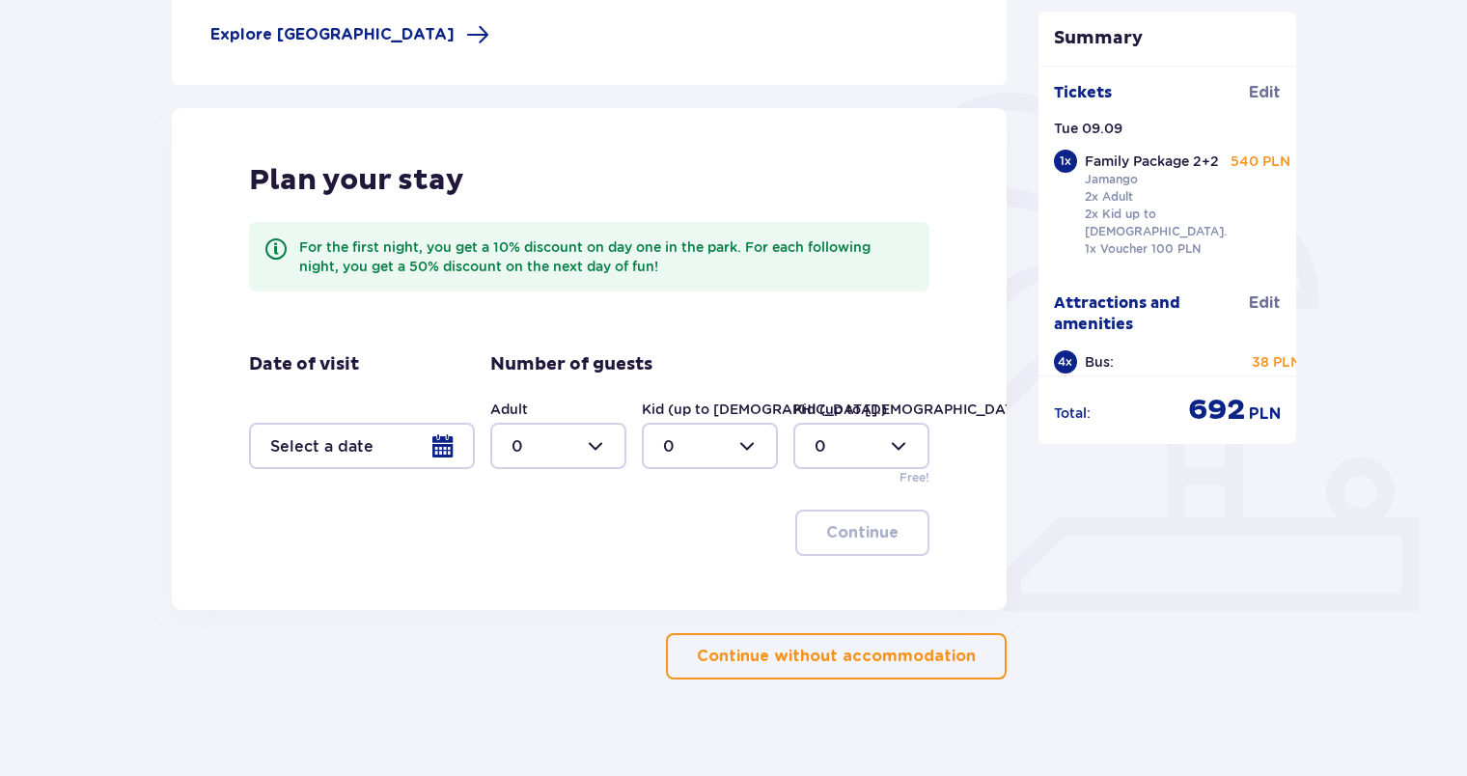
click at [799, 662] on p "Continue without accommodation" at bounding box center [836, 656] width 279 height 21
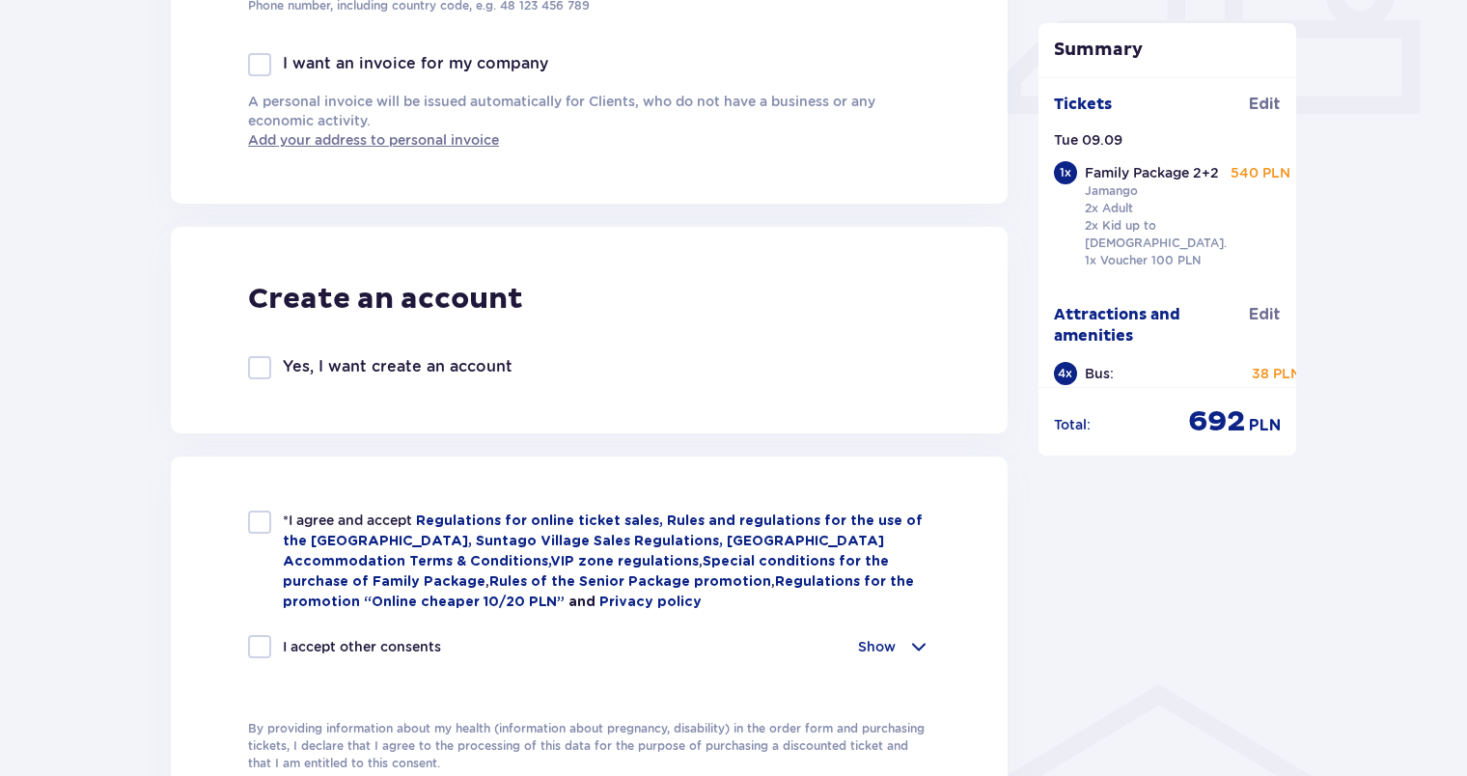
scroll to position [965, 0]
